Goal: Task Accomplishment & Management: Manage account settings

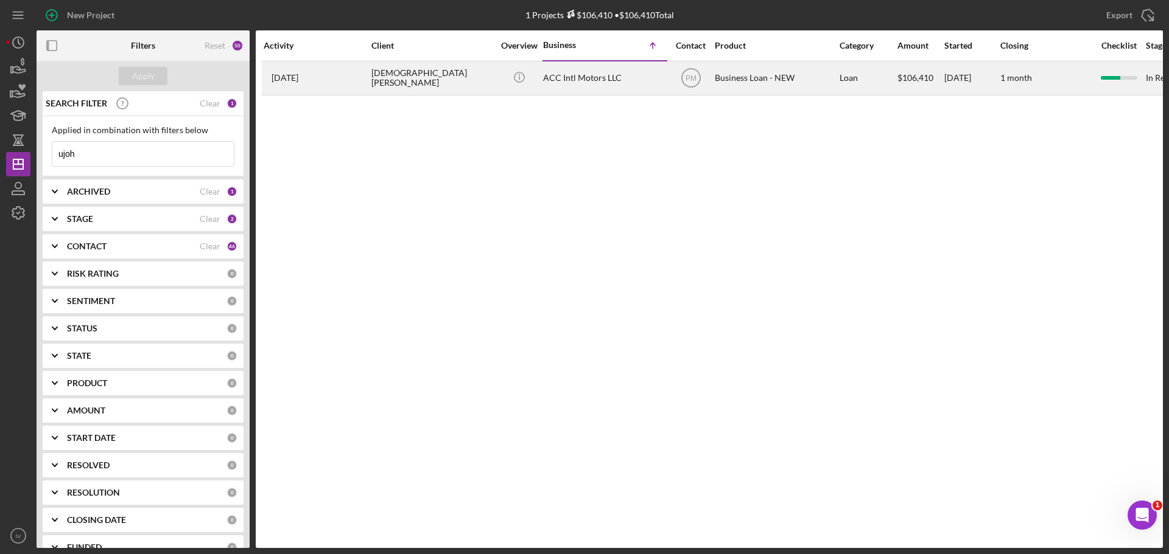
click at [411, 79] on div "[DEMOGRAPHIC_DATA][PERSON_NAME]" at bounding box center [432, 78] width 122 height 32
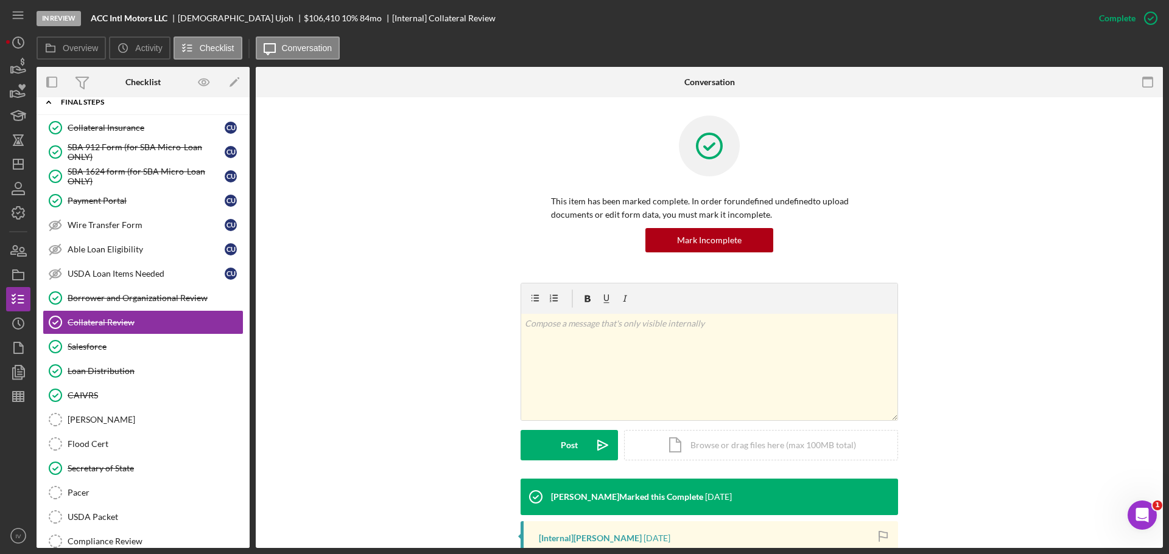
scroll to position [1, 0]
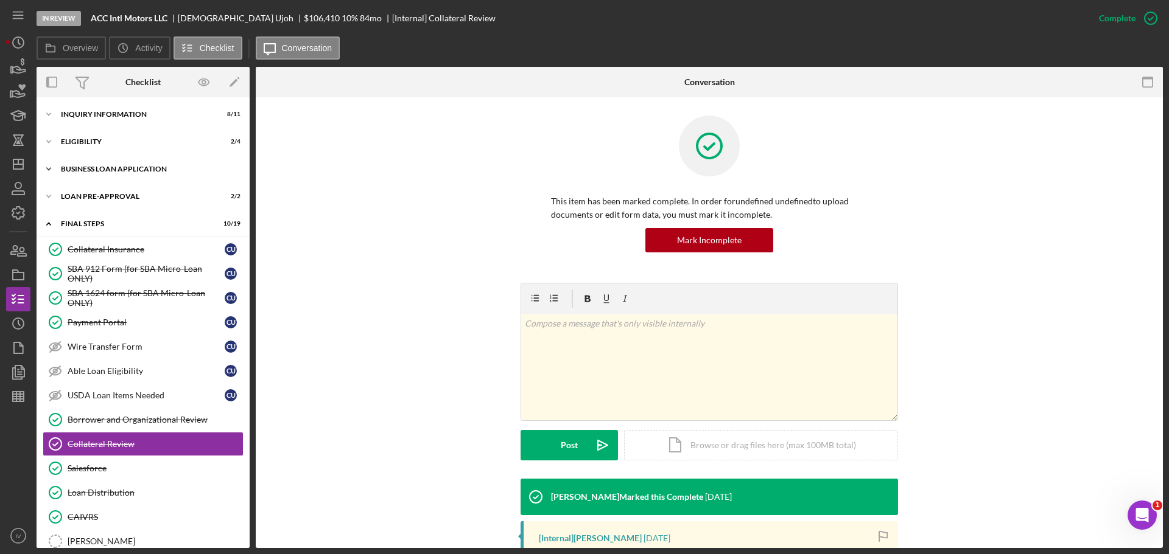
click at [99, 167] on div "BUSINESS LOAN APPLICATION" at bounding box center [147, 169] width 173 height 7
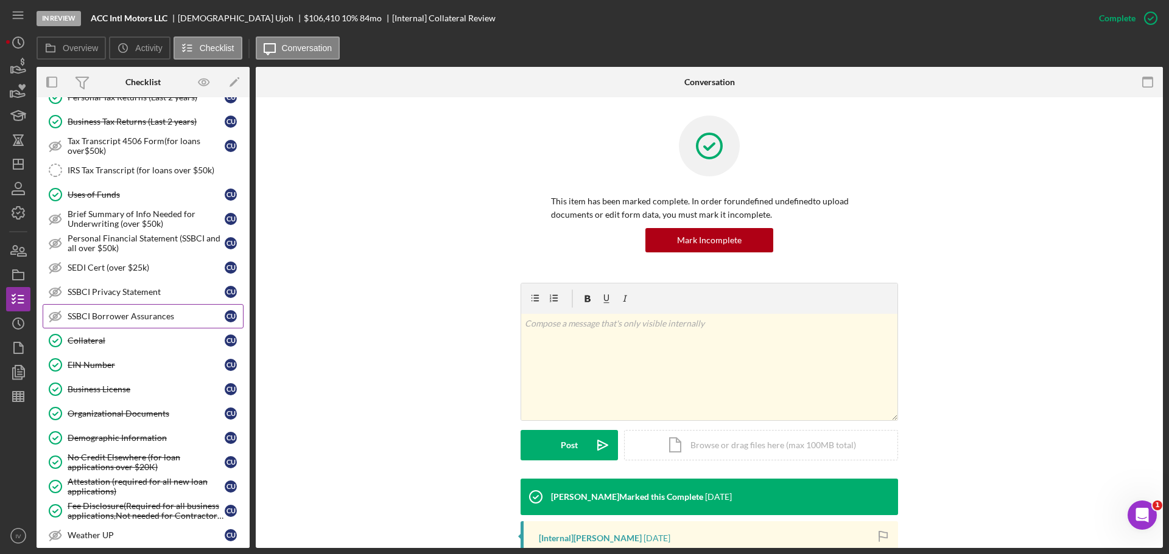
scroll to position [305, 0]
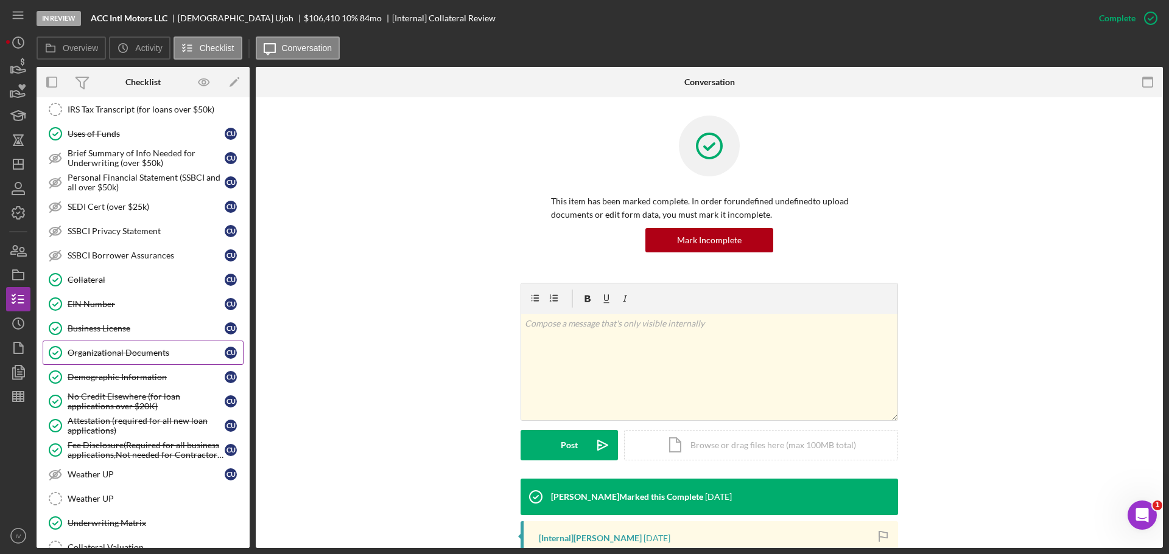
click at [108, 354] on div "Organizational Documents" at bounding box center [146, 353] width 157 height 10
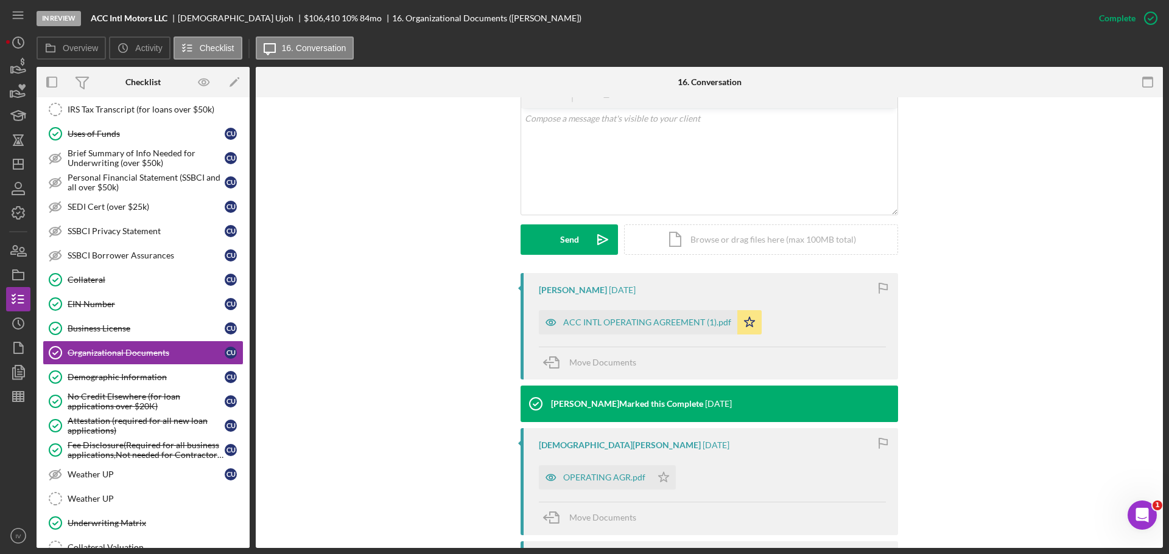
scroll to position [304, 0]
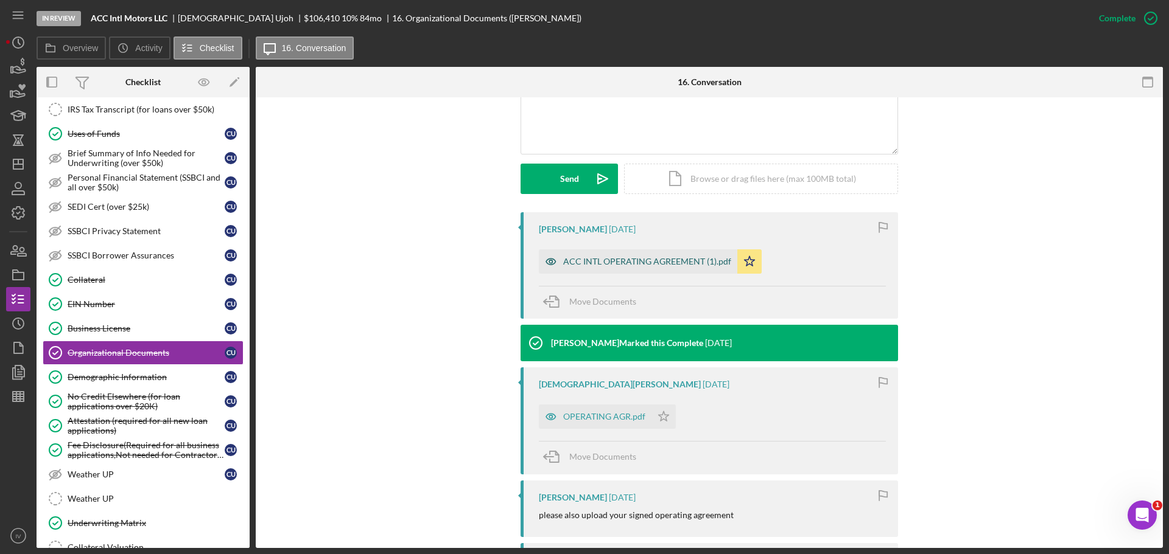
click at [602, 257] on div "ACC INTL OPERATING AGREEMENT (1).pdf" at bounding box center [647, 262] width 168 height 10
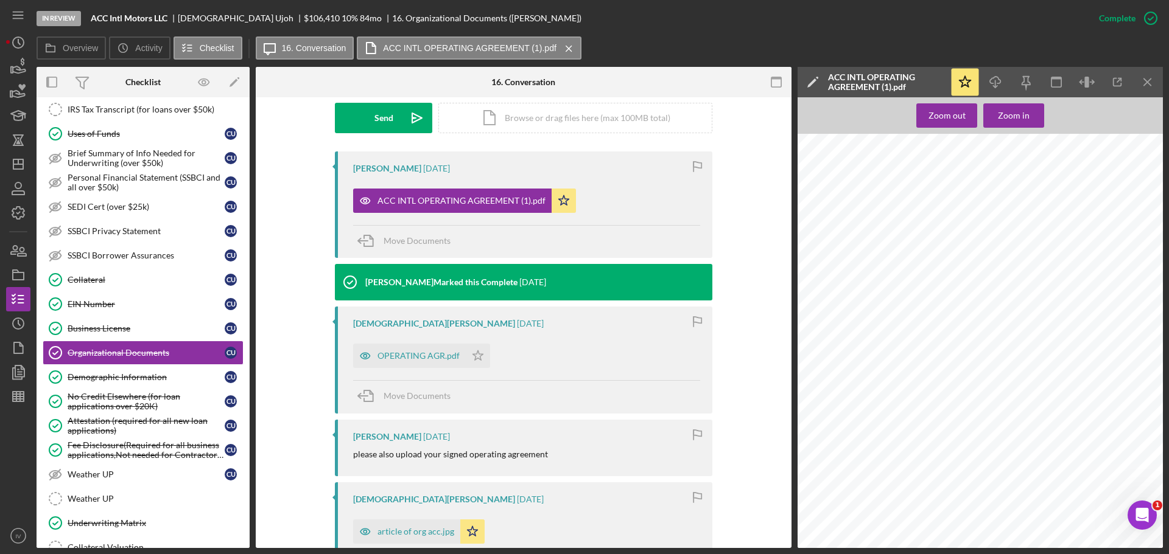
scroll to position [584, 0]
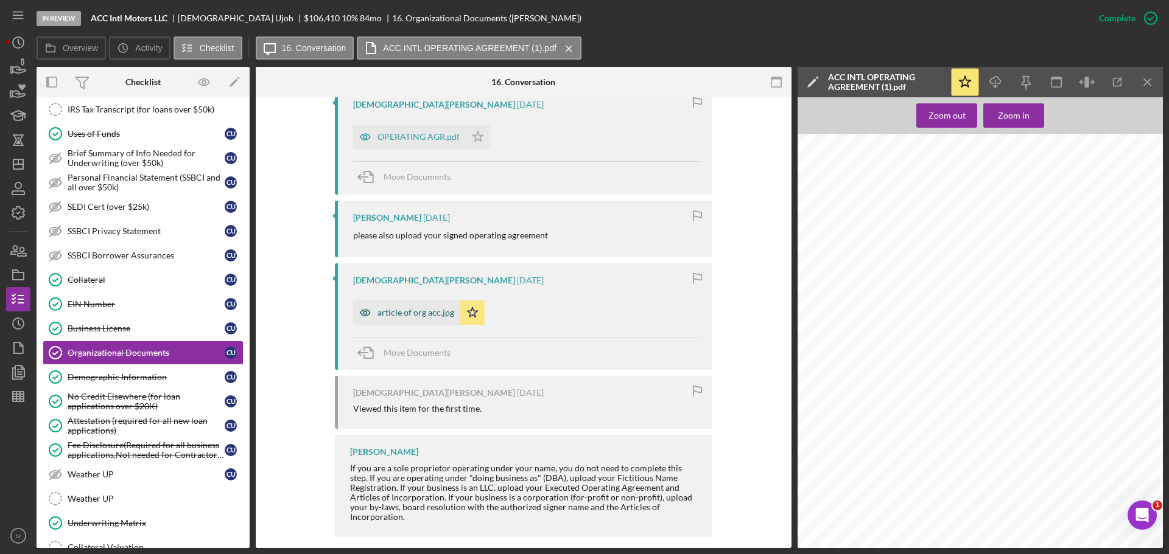
click at [382, 308] on div "article of org acc.jpg" at bounding box center [415, 313] width 77 height 10
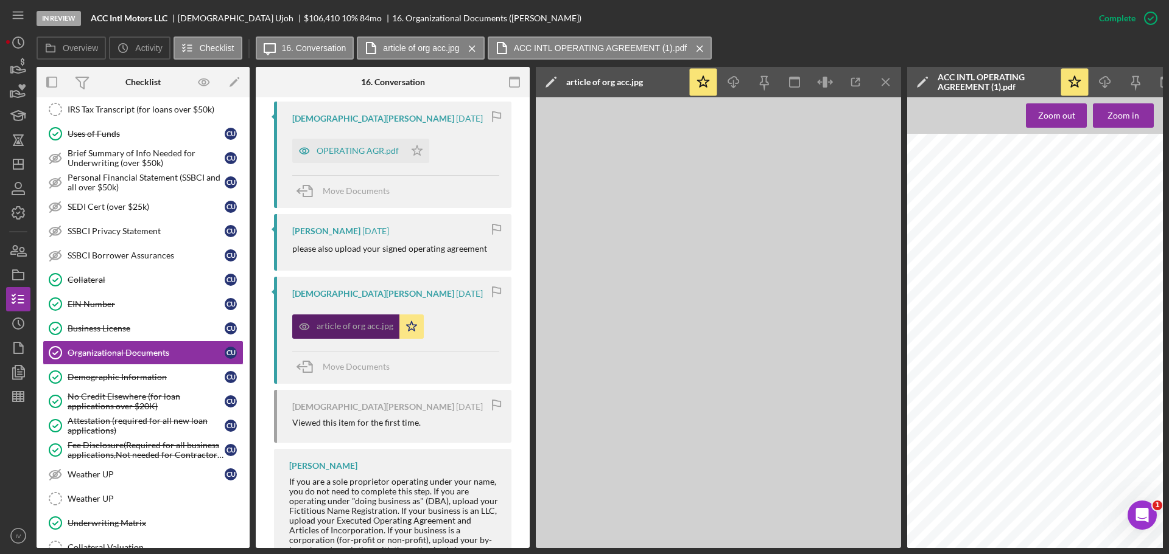
scroll to position [598, 0]
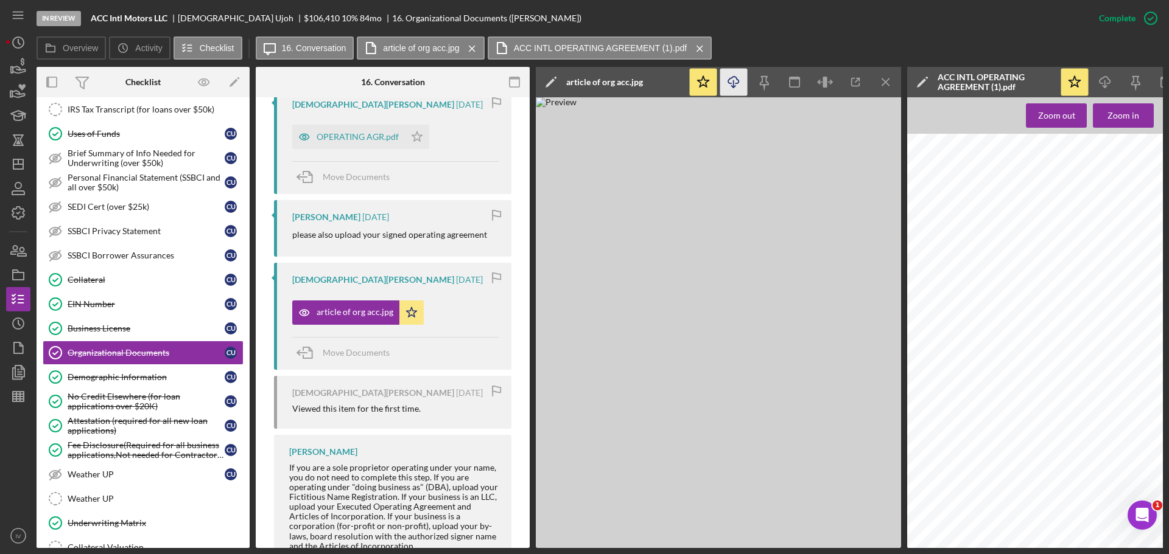
click at [733, 82] on line "button" at bounding box center [733, 83] width 0 height 7
click at [116, 378] on div "Demographic Information" at bounding box center [146, 377] width 157 height 10
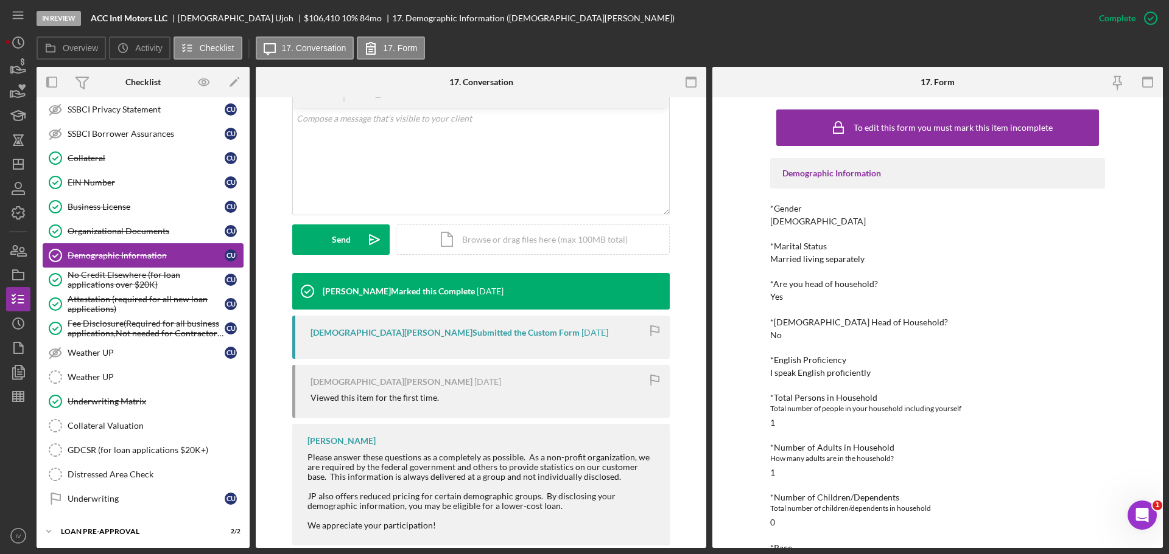
scroll to position [548, 0]
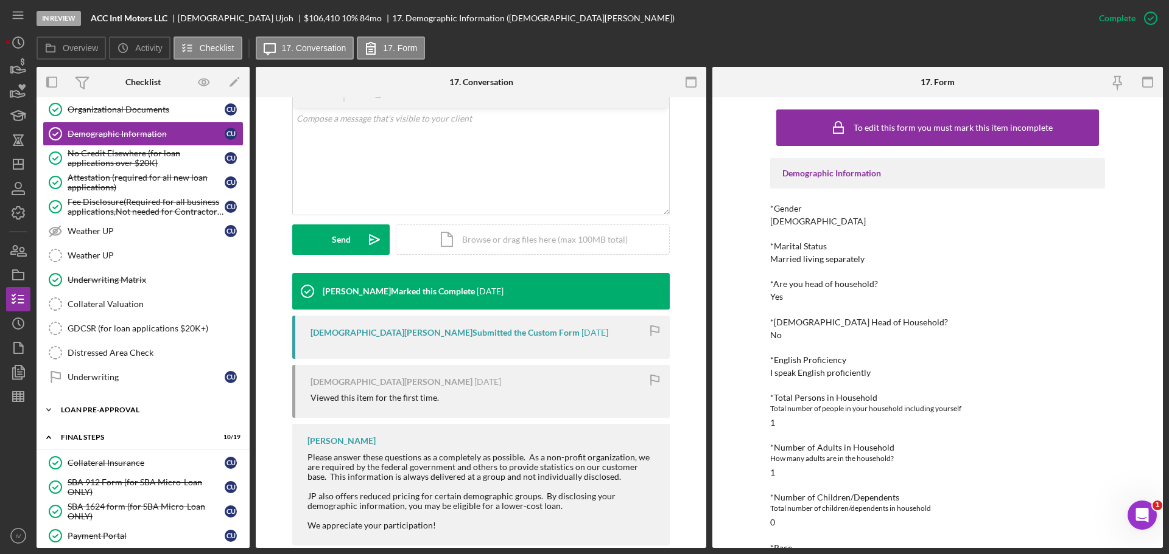
click at [111, 410] on div "LOAN PRE-APPROVAL" at bounding box center [147, 410] width 173 height 7
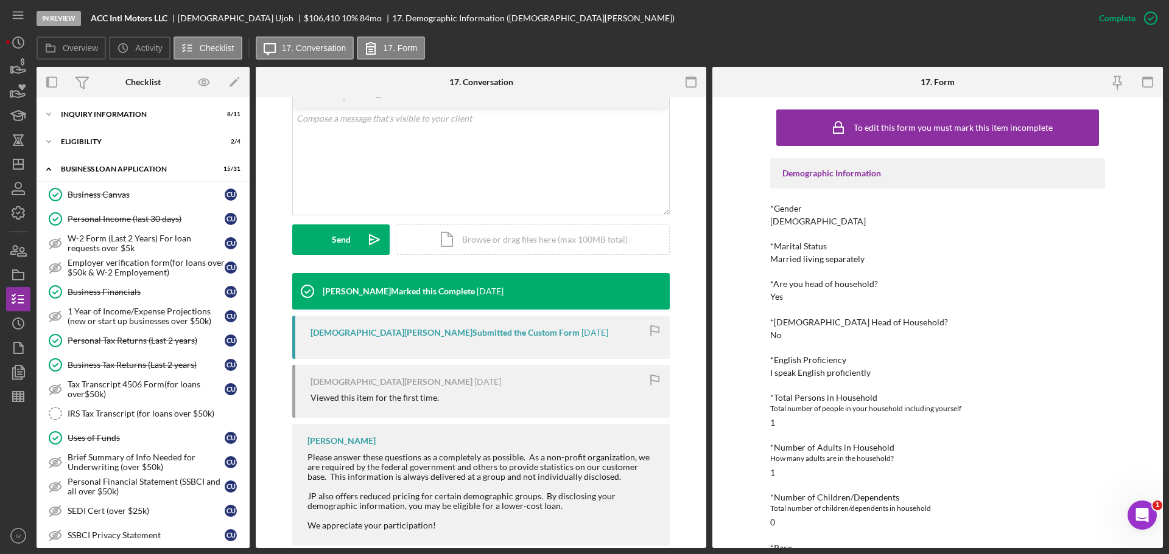
scroll to position [0, 0]
click at [85, 142] on div "ELIGIBILITY" at bounding box center [147, 142] width 173 height 7
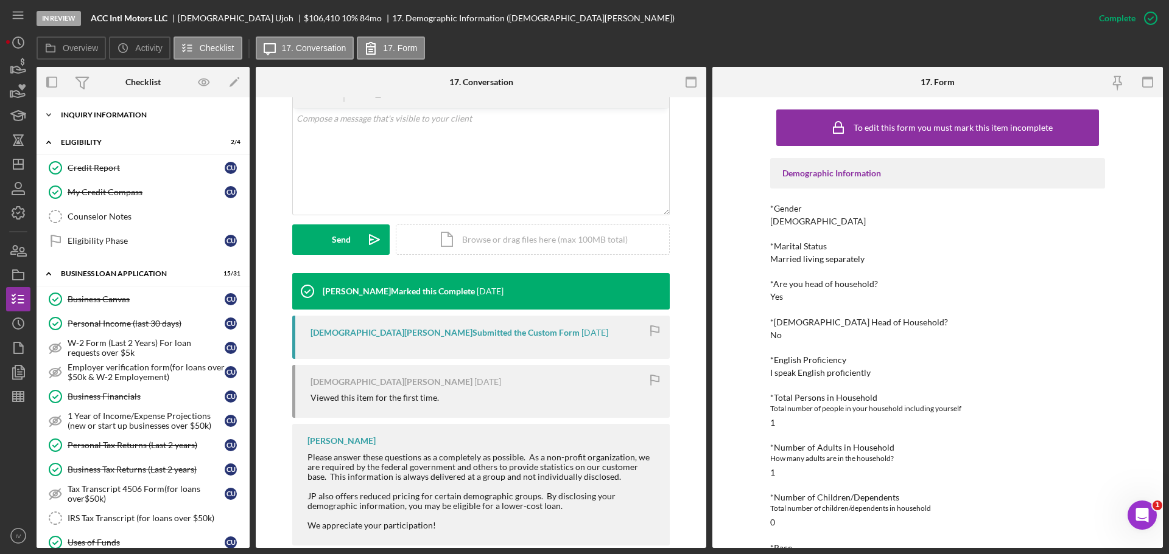
click at [102, 116] on div "INQUIRY INFORMATION" at bounding box center [147, 114] width 173 height 7
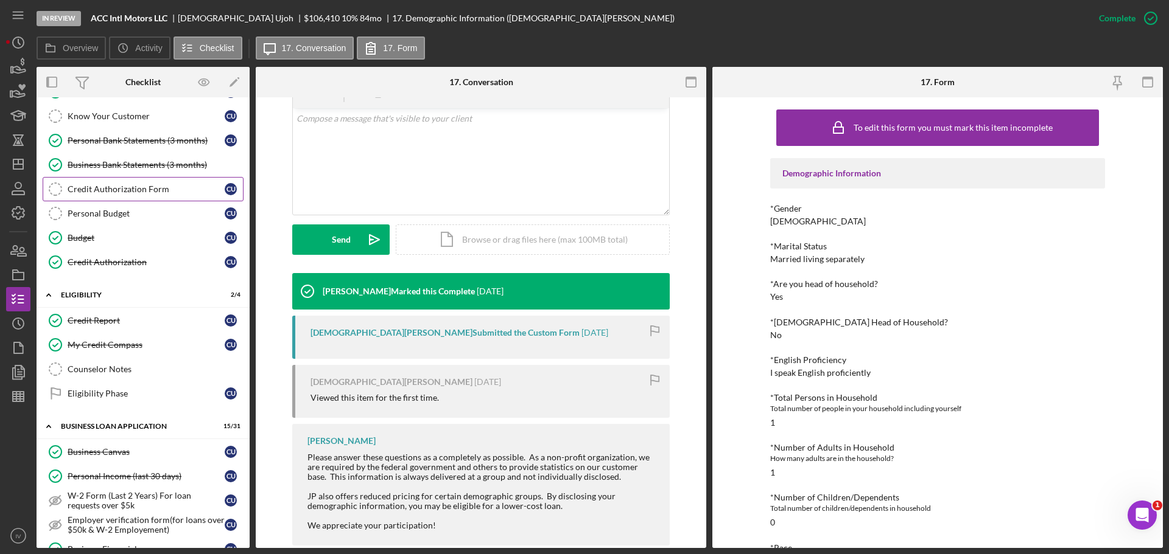
scroll to position [183, 0]
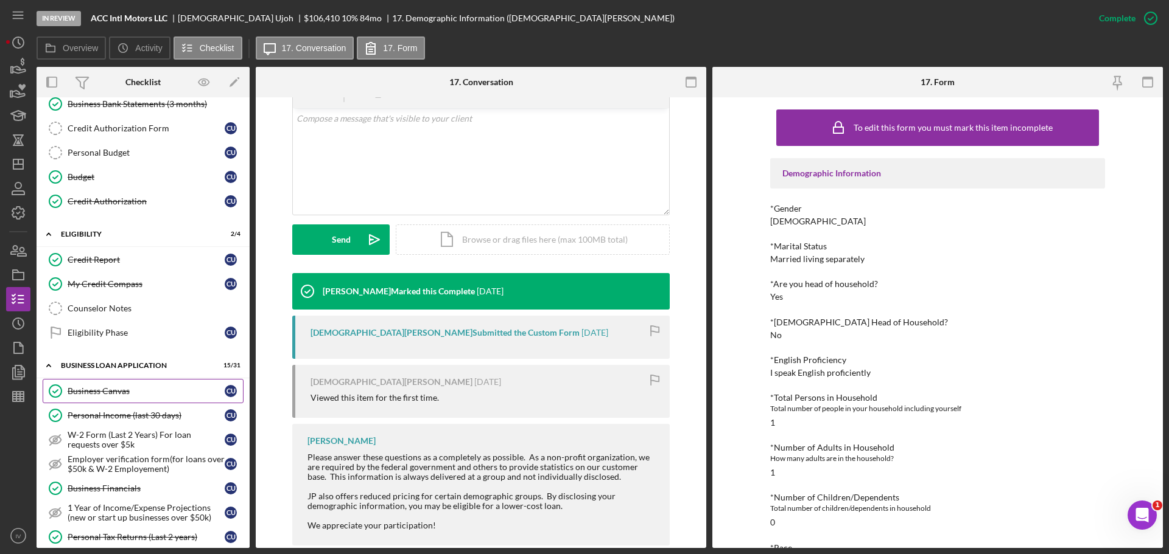
click at [117, 390] on div "Business Canvas" at bounding box center [146, 391] width 157 height 10
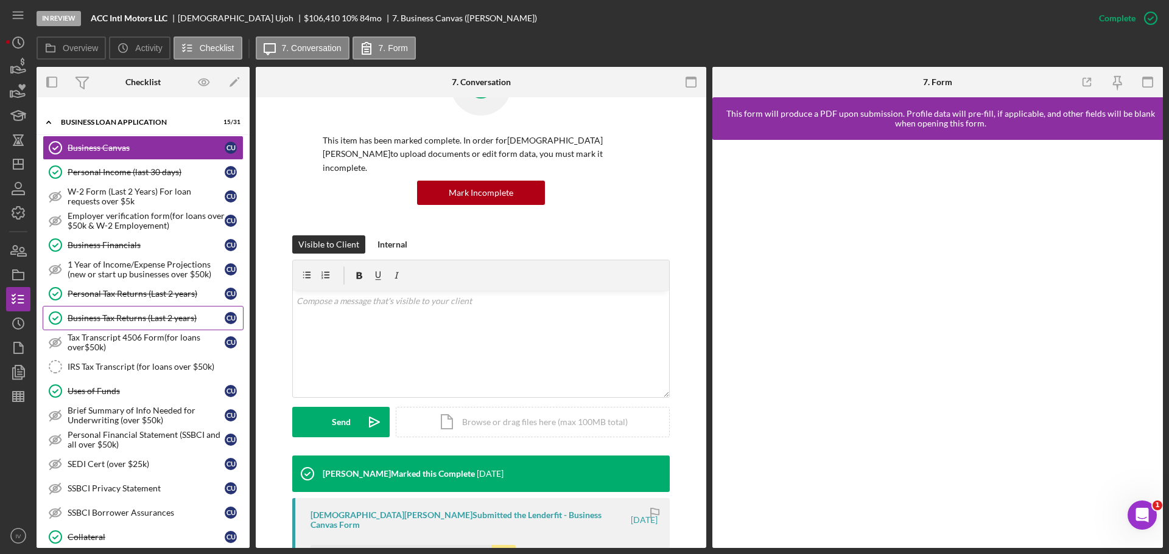
scroll to position [487, 0]
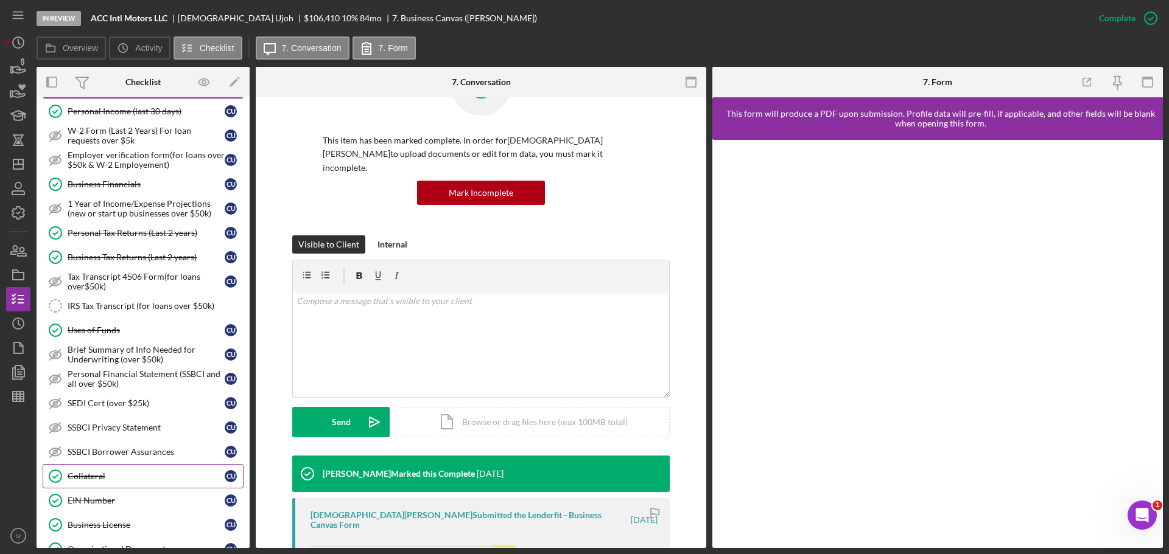
click at [107, 480] on div "Collateral" at bounding box center [146, 477] width 157 height 10
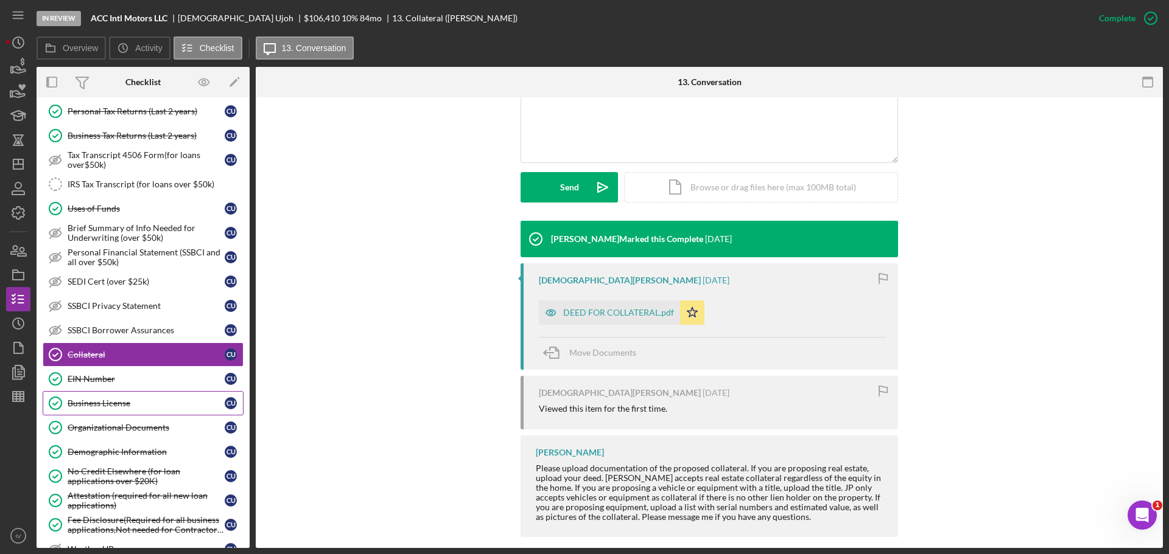
scroll to position [669, 0]
